Goal: Transaction & Acquisition: Purchase product/service

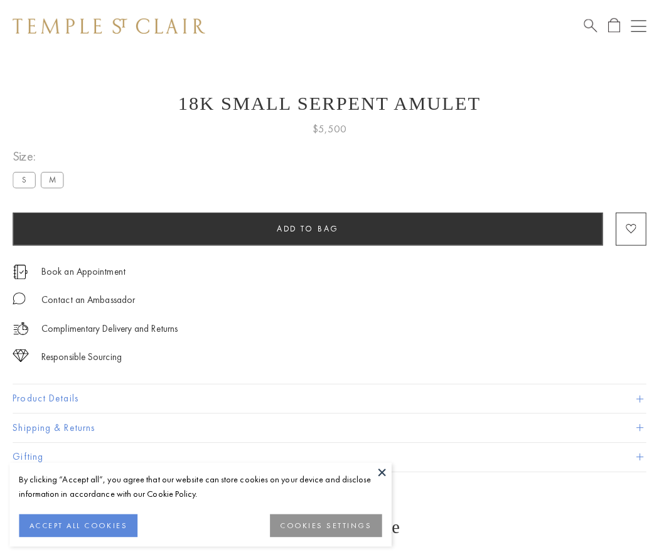
scroll to position [5, 0]
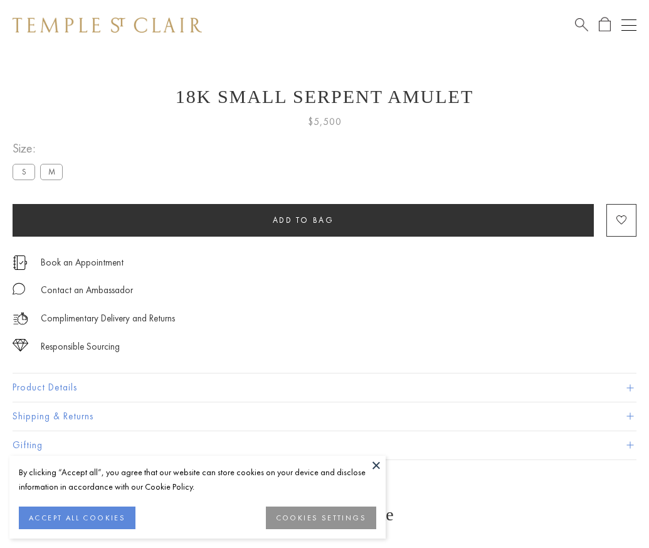
click at [303, 220] on span "Add to bag" at bounding box center [303, 220] width 61 height 11
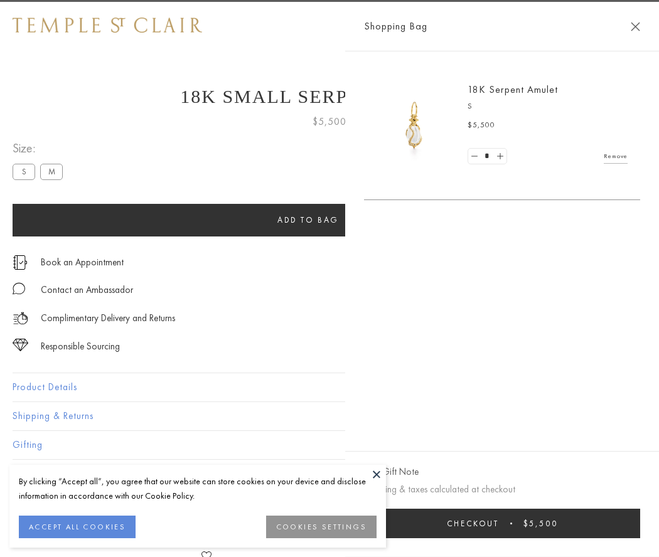
click at [525, 523] on button "Checkout $5,500" at bounding box center [502, 523] width 276 height 29
